Goal: Transaction & Acquisition: Purchase product/service

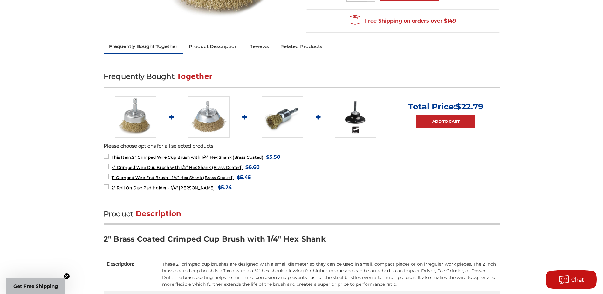
scroll to position [191, 0]
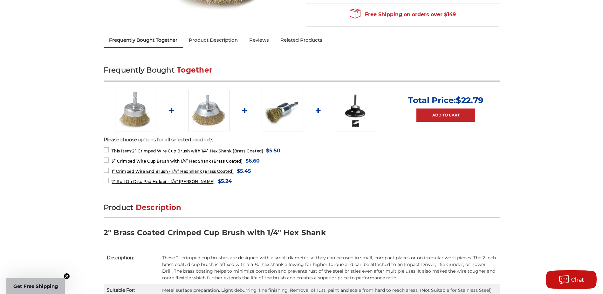
click at [204, 112] on img at bounding box center [208, 110] width 41 height 41
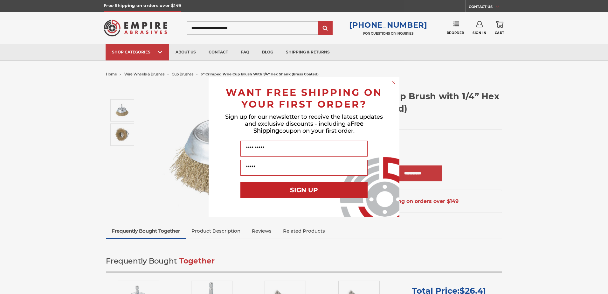
click at [394, 83] on icon "Close dialog" at bounding box center [393, 82] width 6 height 6
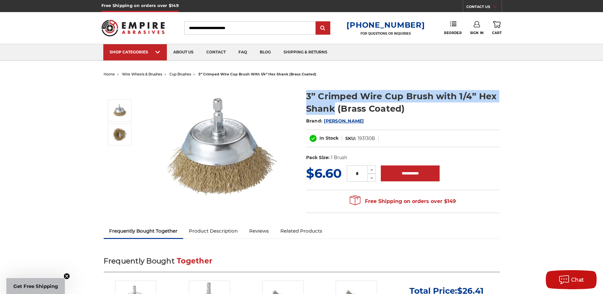
drag, startPoint x: 306, startPoint y: 94, endPoint x: 335, endPoint y: 112, distance: 33.6
click at [335, 112] on h1 "3” Crimped Wire Cup Brush with 1/4” Hex Shank (Brass Coated)" at bounding box center [403, 102] width 194 height 25
copy h1 "3” Crimped Wire Cup Brush with 1/4” [PERSON_NAME]"
